Goal: Complete application form

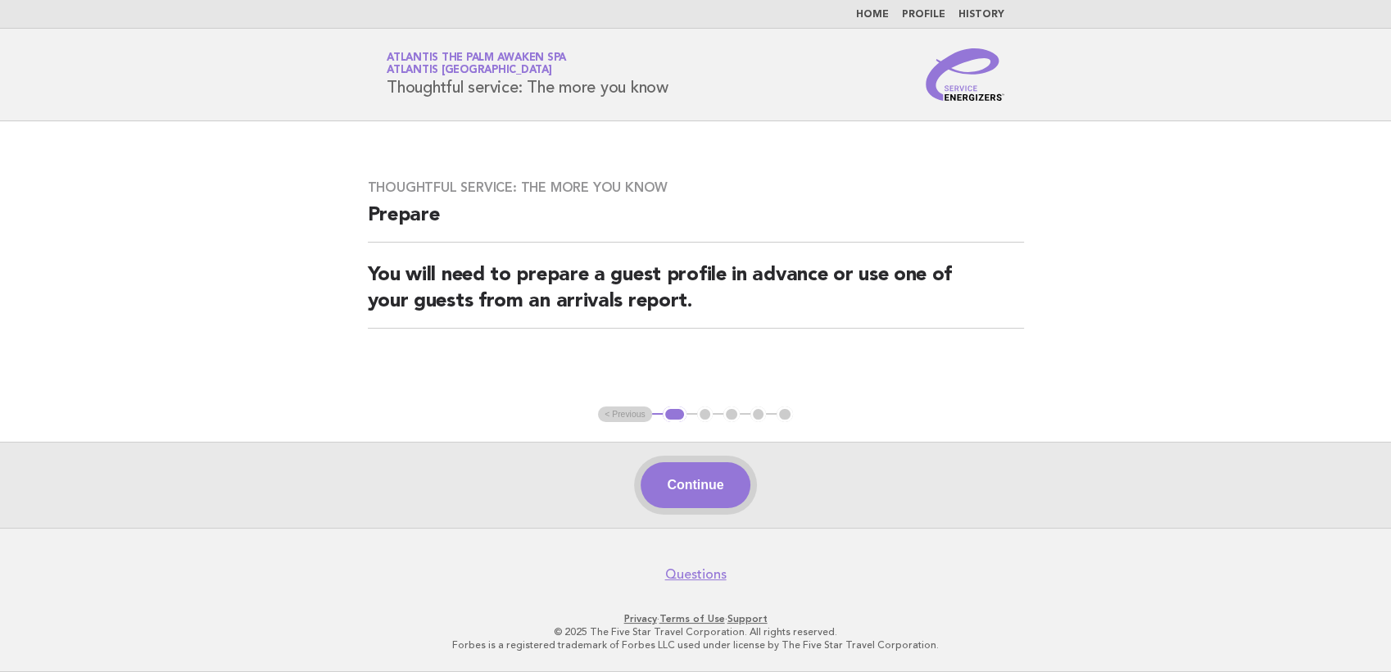
click at [719, 506] on button "Continue" at bounding box center [695, 485] width 109 height 46
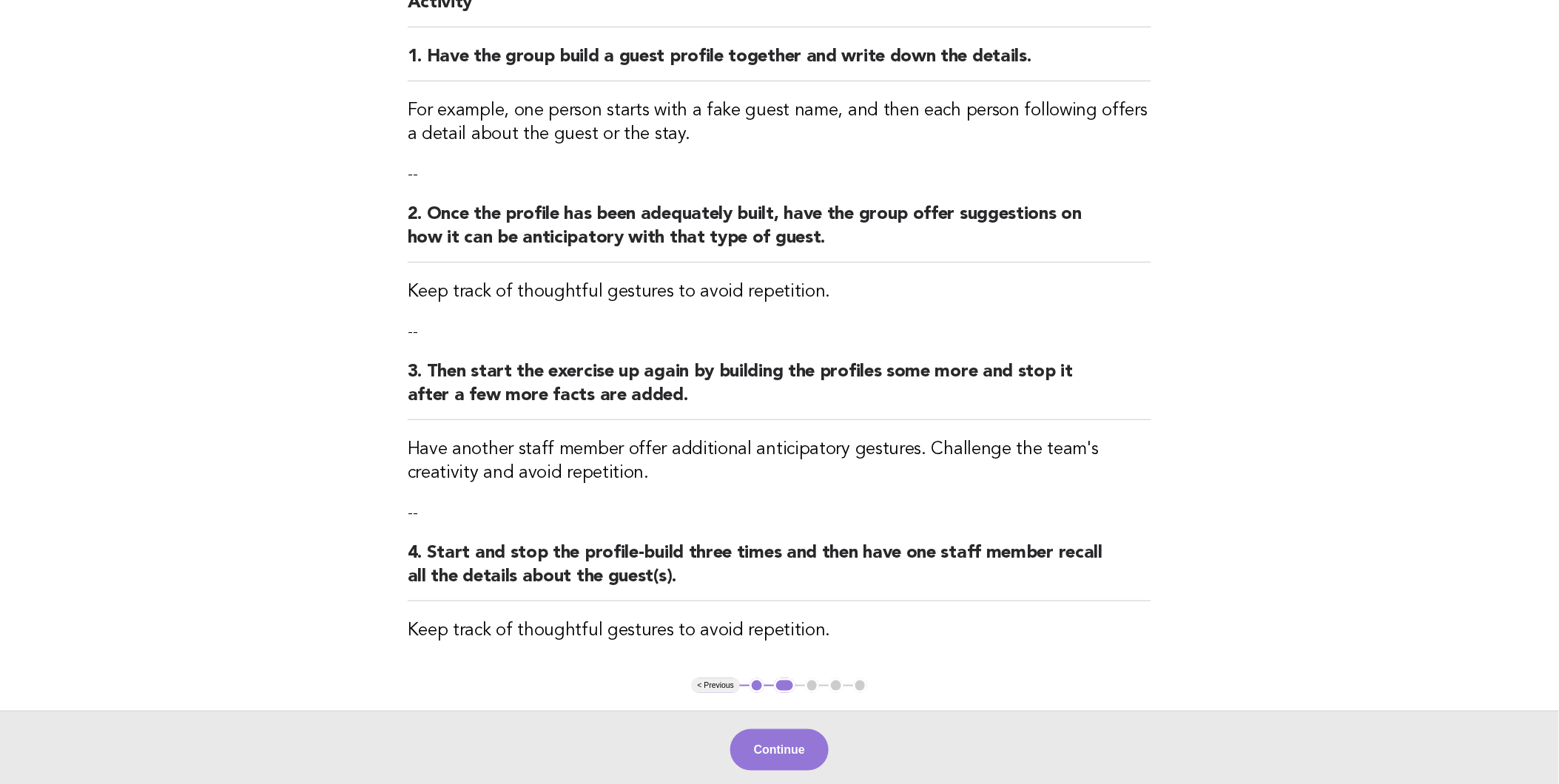
scroll to position [291, 0]
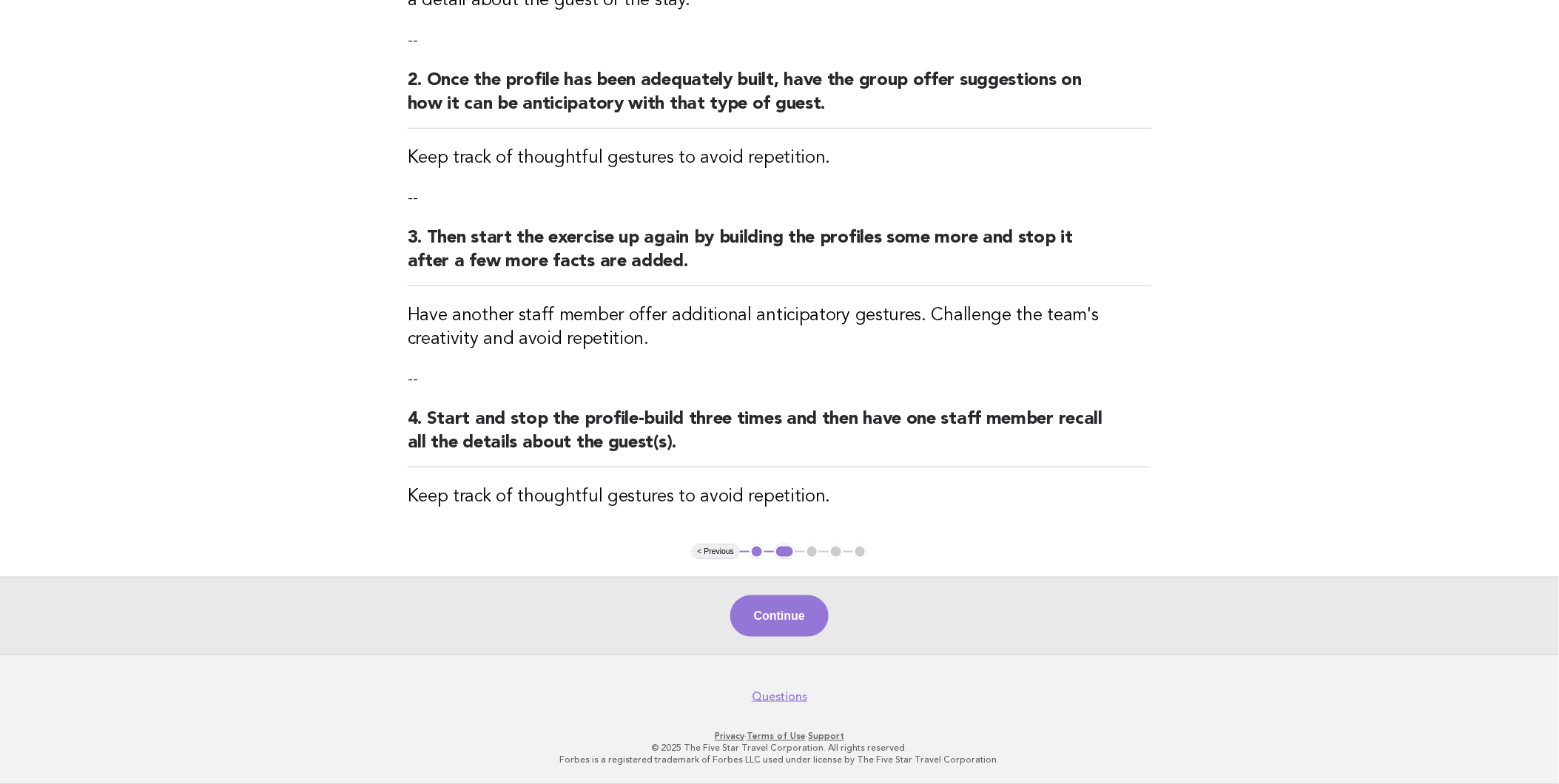
click at [771, 606] on div "Continue" at bounding box center [780, 616] width 1559 height 78
click at [772, 606] on button "Continue" at bounding box center [779, 616] width 98 height 42
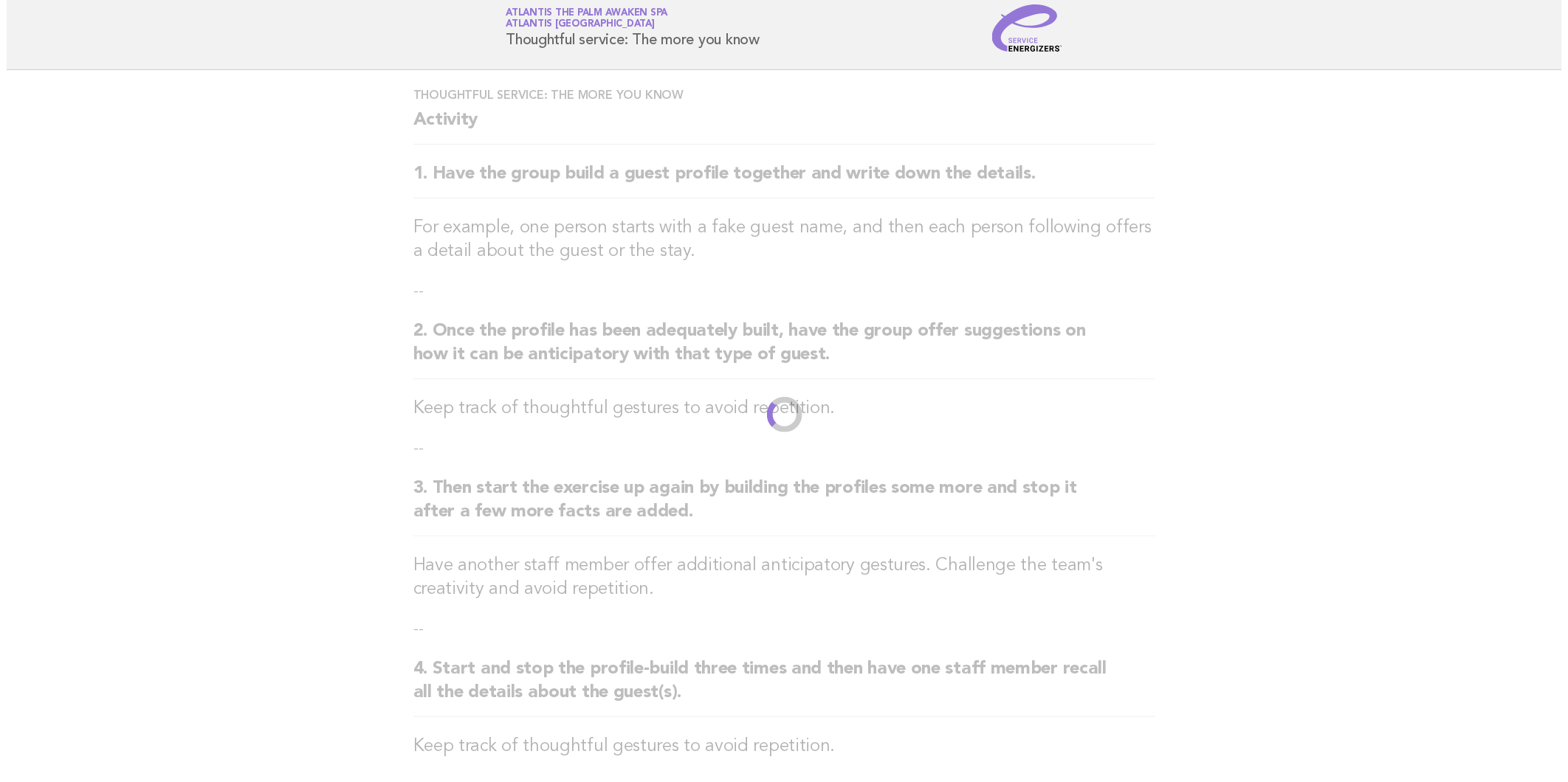
scroll to position [0, 0]
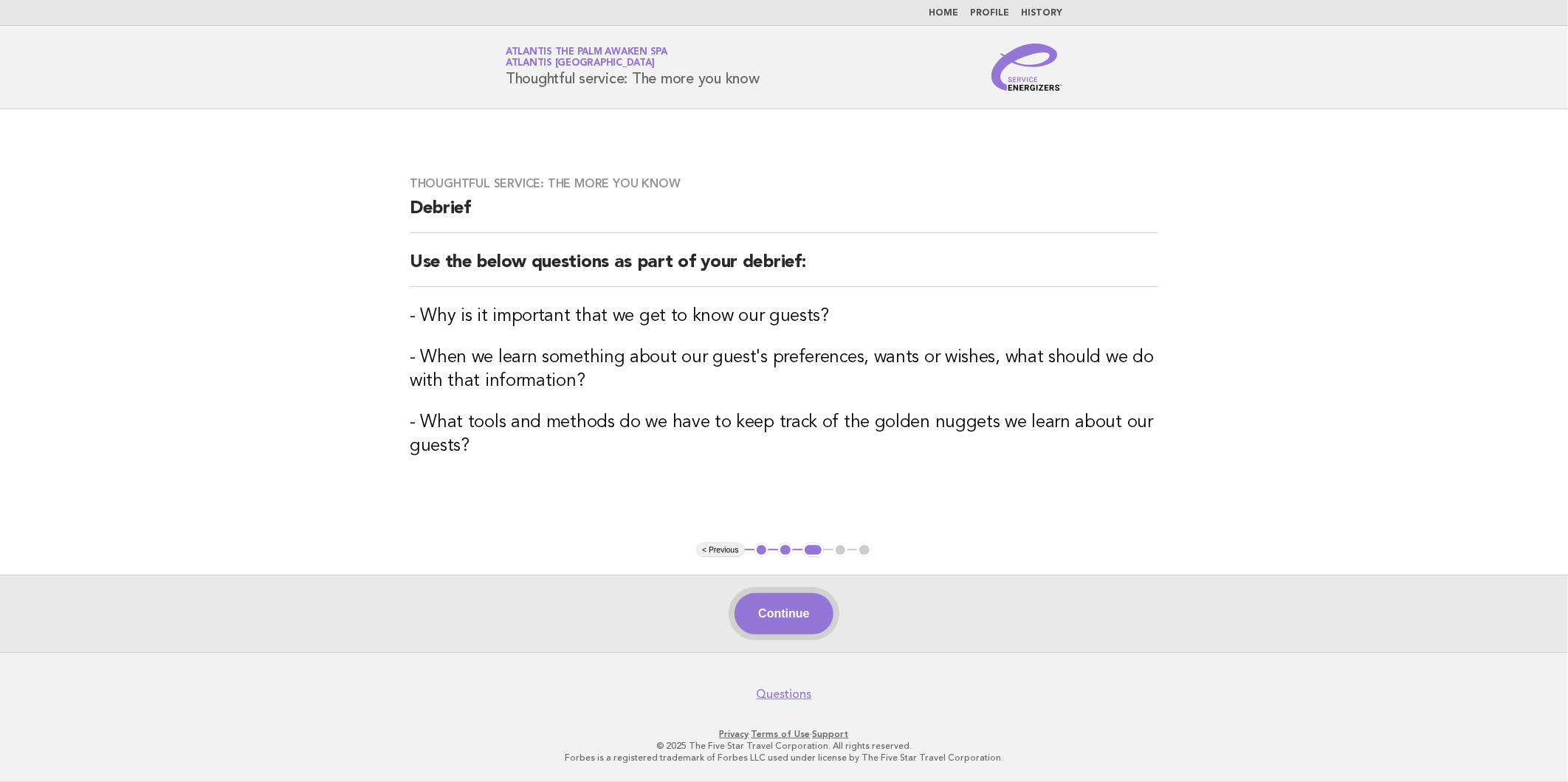
click at [770, 599] on button "Continue" at bounding box center [783, 614] width 98 height 41
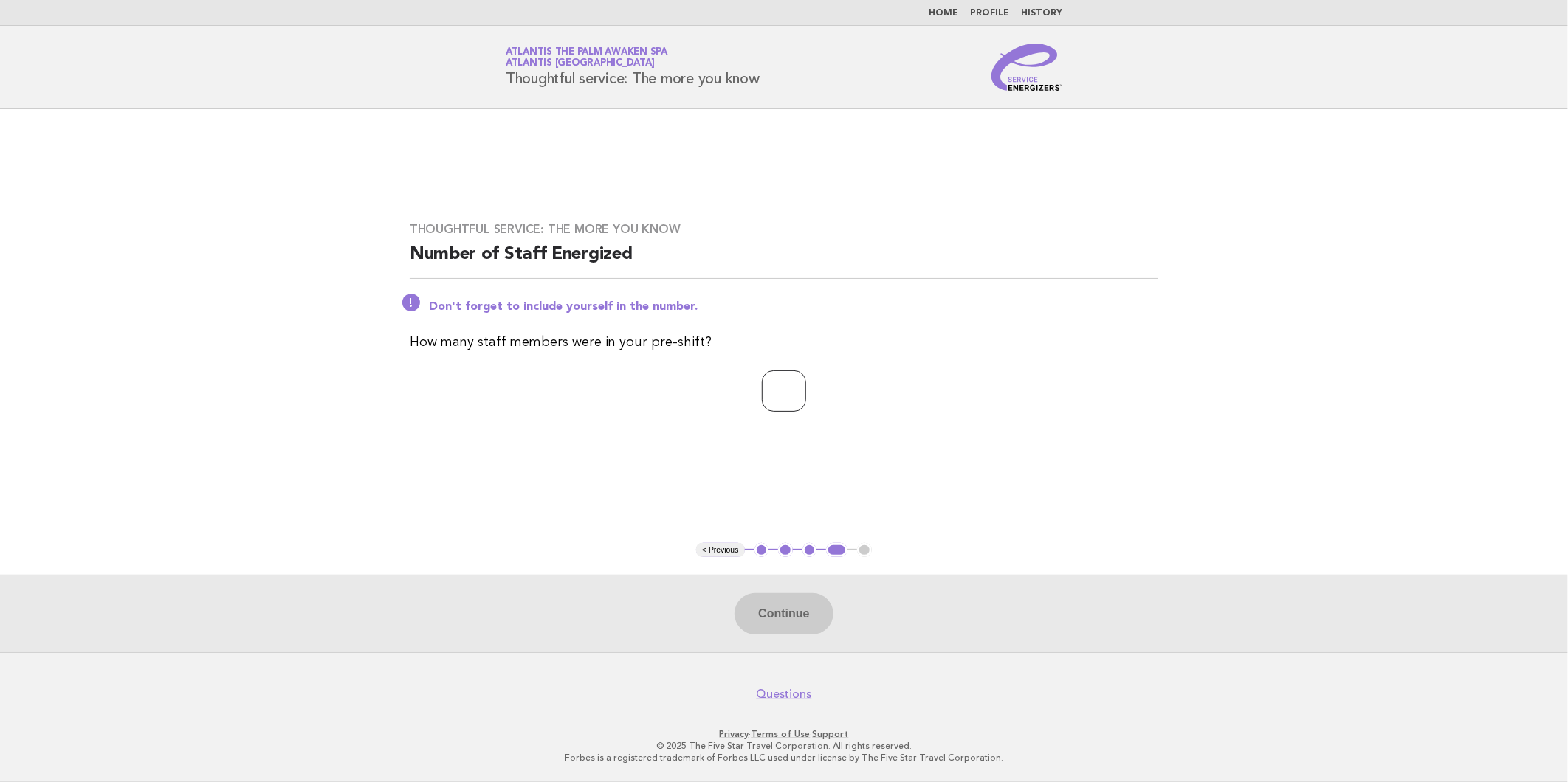
click at [761, 394] on input "number" at bounding box center [783, 391] width 44 height 41
type input "**"
click at [775, 605] on button "Continue" at bounding box center [783, 614] width 98 height 41
